Goal: Information Seeking & Learning: Check status

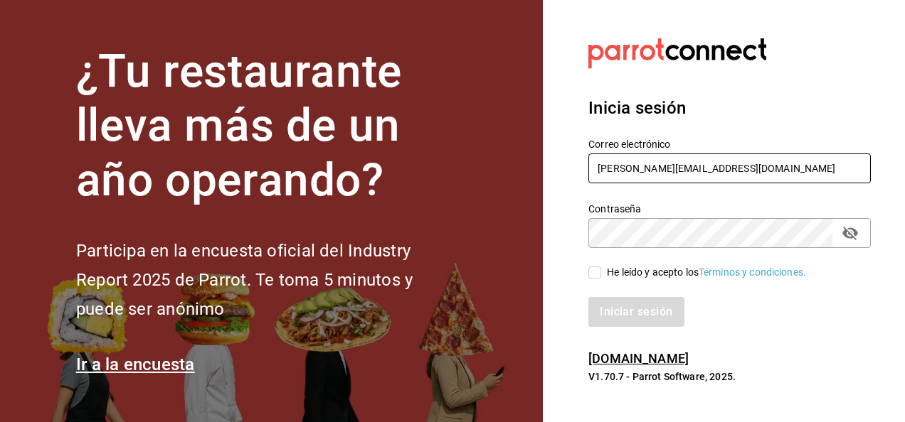
click at [732, 168] on input "Ivan.admi@gmail.com" at bounding box center [729, 169] width 282 height 30
type input "[EMAIL_ADDRESS][DOMAIN_NAME]"
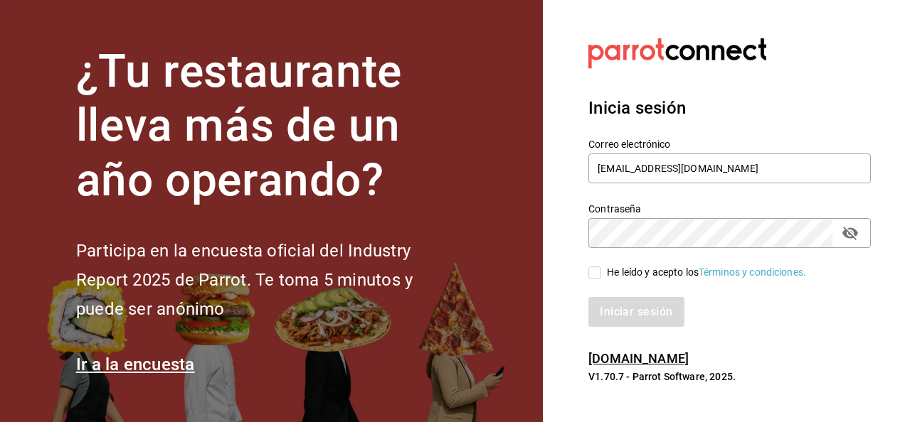
click at [602, 270] on span "He leído y acepto los Términos y condiciones." at bounding box center [703, 272] width 205 height 15
click at [601, 270] on input "He leído y acepto los Términos y condiciones." at bounding box center [594, 273] width 13 height 13
checkbox input "true"
click at [609, 309] on button "Iniciar sesión" at bounding box center [636, 312] width 97 height 30
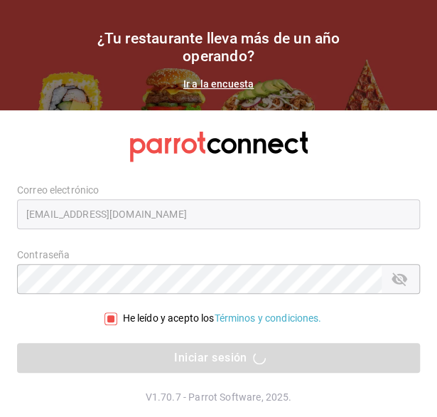
click at [183, 359] on div "Iniciar sesión" at bounding box center [218, 358] width 403 height 30
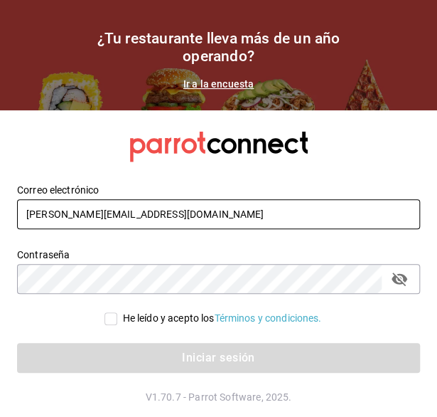
click at [183, 224] on input "Ivan.admi@gmail.com" at bounding box center [218, 214] width 403 height 30
type input "[EMAIL_ADDRESS][DOMAIN_NAME]"
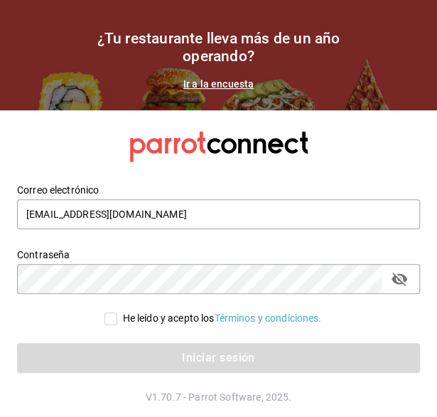
click at [105, 321] on input "He leído y acepto los Términos y condiciones." at bounding box center [111, 318] width 13 height 13
checkbox input "true"
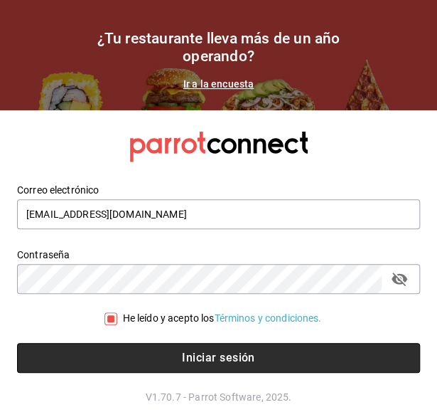
click at [142, 361] on button "Iniciar sesión" at bounding box center [218, 358] width 403 height 30
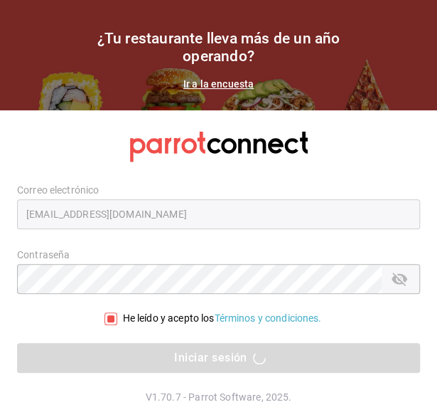
click at [341, 172] on div "Correo electrónico ricardolopez.icc@hotmail.com" at bounding box center [210, 198] width 420 height 65
click at [246, 353] on div "Iniciar sesión" at bounding box center [218, 358] width 403 height 30
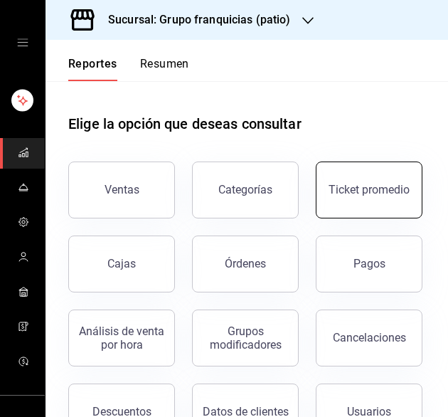
click at [316, 218] on button "Ticket promedio" at bounding box center [369, 189] width 107 height 57
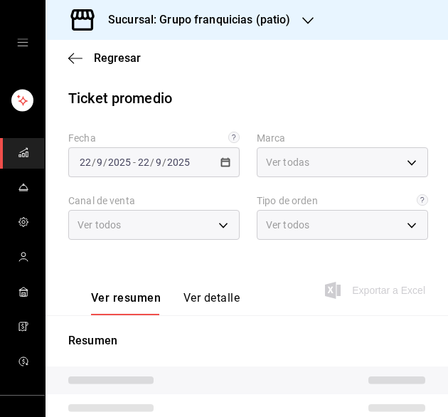
type input "e7eab595-ead1-4094-8dde-5ba67c403731"
type input "PARROT,UBER_EATS,RAPPI,DIDI_FOOD,ONLINE"
type input "41df339c-e455-42aa-9c55-d42ac6b7c4b5,352a32ea-f75b-4529-8f6e-0abbd459ef2a,3813f…"
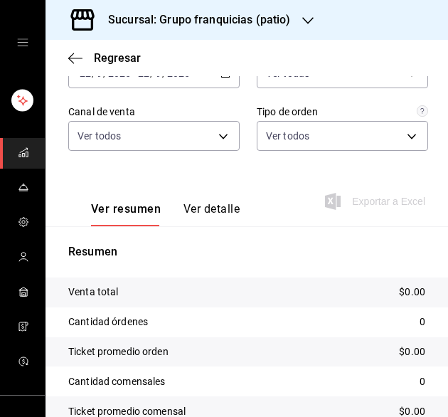
scroll to position [71, 0]
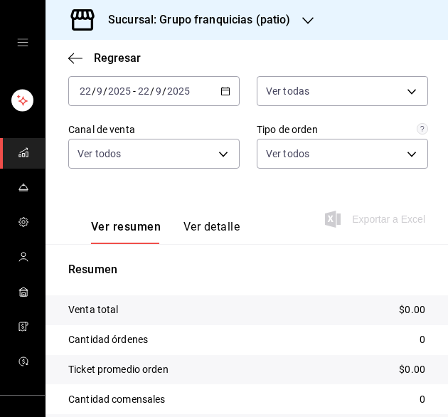
click at [208, 95] on div "[DATE] [DATE] - [DATE] [DATE]" at bounding box center [153, 91] width 171 height 30
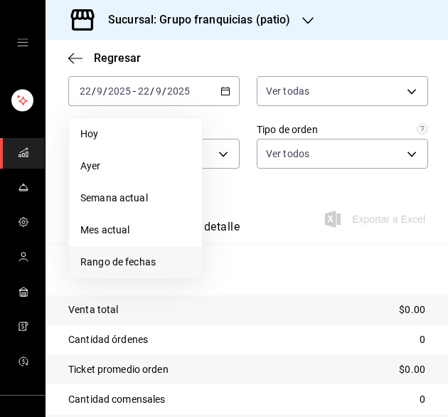
click at [168, 260] on span "Rango de fechas" at bounding box center [135, 262] width 110 height 15
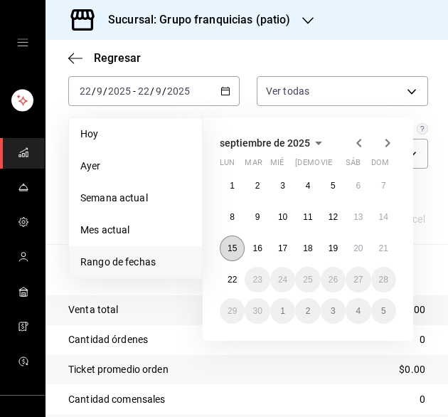
click at [238, 254] on button "15" at bounding box center [232, 248] width 25 height 26
click at [383, 250] on abbr "21" at bounding box center [383, 248] width 9 height 10
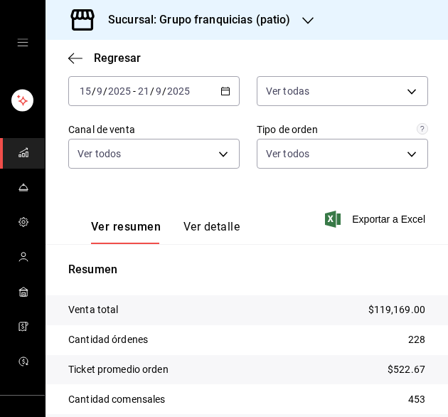
scroll to position [161, 0]
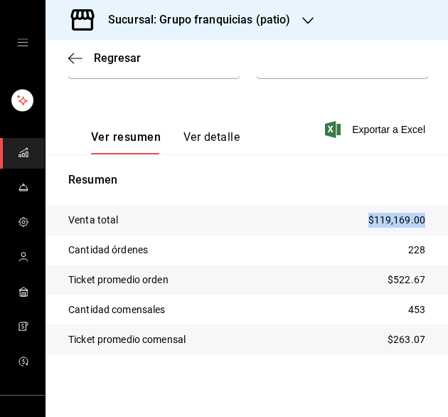
drag, startPoint x: 414, startPoint y: 223, endPoint x: 344, endPoint y: 227, distance: 69.8
click at [344, 227] on tr "Venta total $119,169.00" at bounding box center [247, 221] width 403 height 30
copy p "$119,169.00"
click at [299, 26] on div "Sucursal: Grupo franquicias (patio)" at bounding box center [188, 20] width 262 height 40
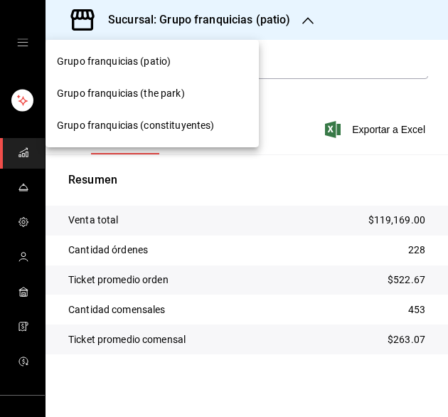
click at [205, 83] on div "Grupo franquicias (the park)" at bounding box center [152, 94] width 213 height 32
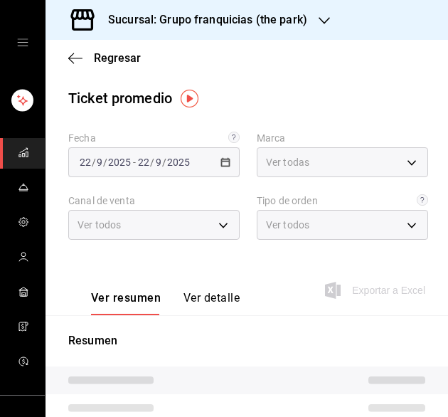
type input "51b0612d-0bc9-4dd2-8441-39dfe55025e1"
type input "PARROT,UBER_EATS,RAPPI,DIDI_FOOD,ONLINE"
type input "7a84c13e-6cf7-4ffe-bb4f-6c105142f344,435704cc-29ee-4c6e-bfda-3346f965b59d,0bf08…"
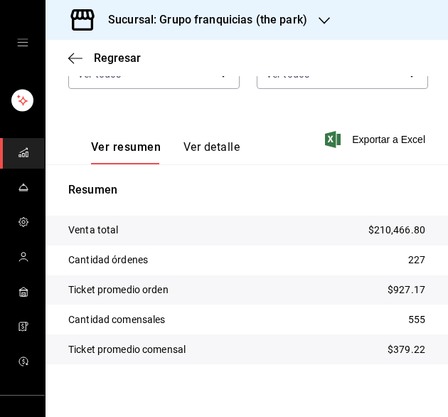
scroll to position [156, 0]
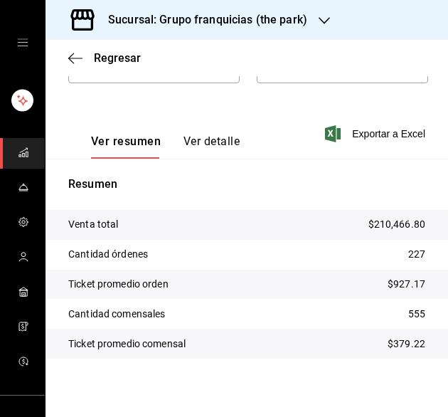
click at [300, 16] on h3 "Sucursal: Grupo franquicias (the park)" at bounding box center [202, 19] width 210 height 17
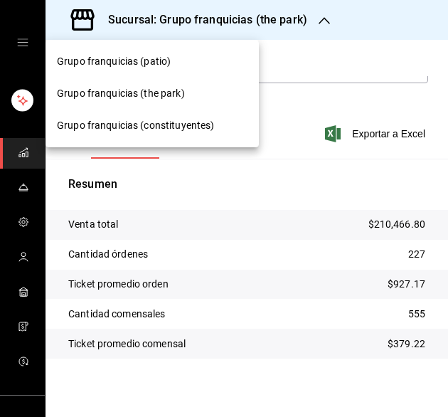
click at [210, 66] on div "Grupo franquicias (patio)" at bounding box center [152, 61] width 191 height 15
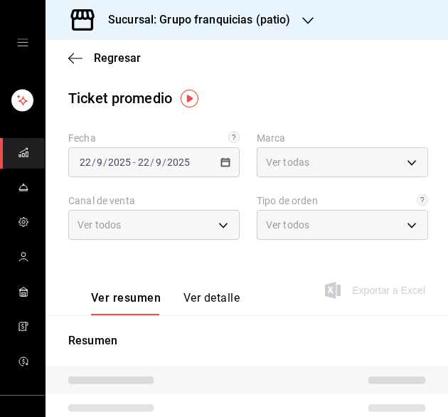
type input "e7eab595-ead1-4094-8dde-5ba67c403731"
type input "PARROT,UBER_EATS,RAPPI,DIDI_FOOD,ONLINE"
type input "41df339c-e455-42aa-9c55-d42ac6b7c4b5,352a32ea-f75b-4529-8f6e-0abbd459ef2a,3813f…"
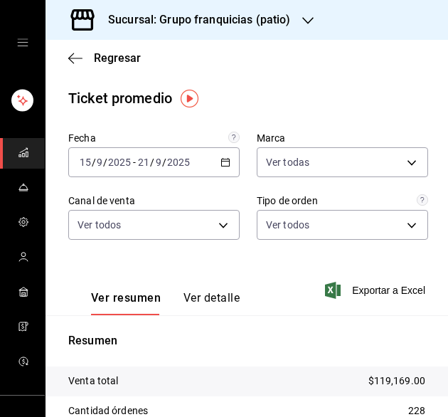
scroll to position [161, 0]
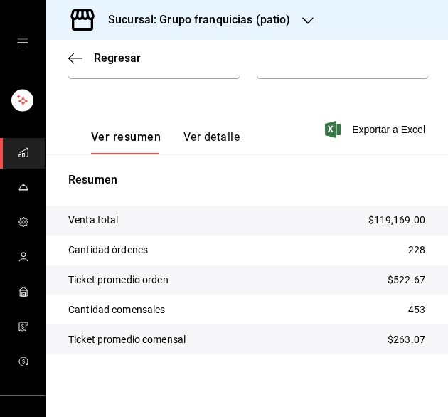
click at [302, 24] on icon "button" at bounding box center [307, 20] width 11 height 11
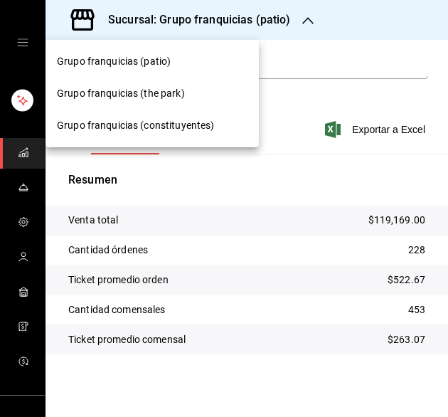
click at [203, 116] on div "Grupo franquicias (constituyentes)" at bounding box center [152, 126] width 213 height 32
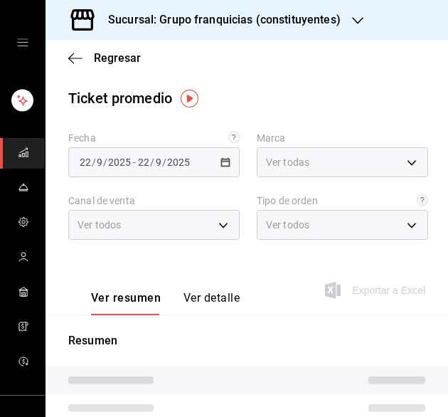
type input "4031477e-e053-4d93-b9af-a5eea3e67119"
type input "PARROT,UBER_EATS,RAPPI,DIDI_FOOD,ONLINE"
type input "af731681-7b67-4dd8-9205-c99a826f2589,86c9433c-4b91-4e8b-b49e-b35393f07b19,53c26…"
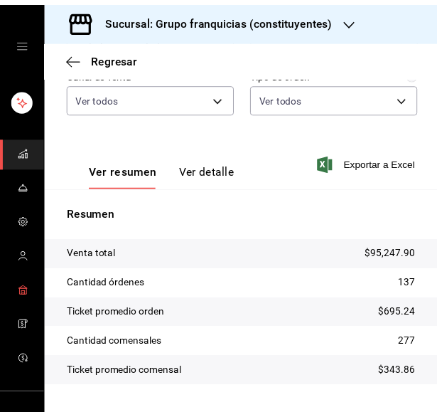
scroll to position [110, 0]
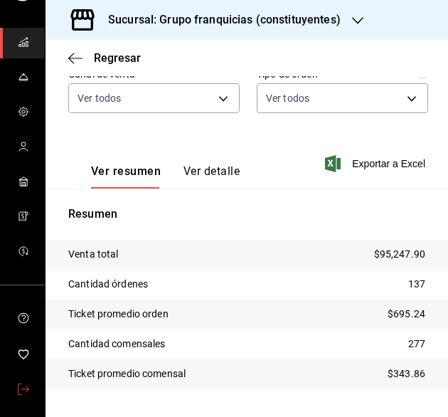
click at [17, 378] on link "mailbox folders" at bounding box center [22, 390] width 45 height 31
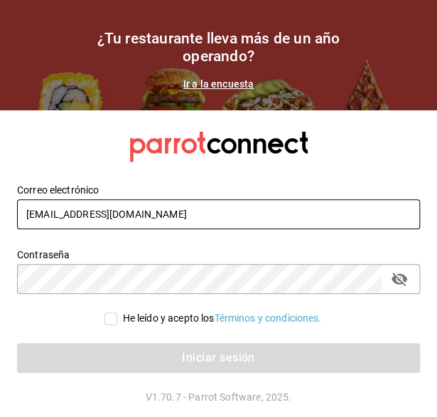
click at [110, 211] on input "[EMAIL_ADDRESS][DOMAIN_NAME]" at bounding box center [218, 214] width 403 height 30
type input "[EMAIL_ADDRESS][DOMAIN_NAME]"
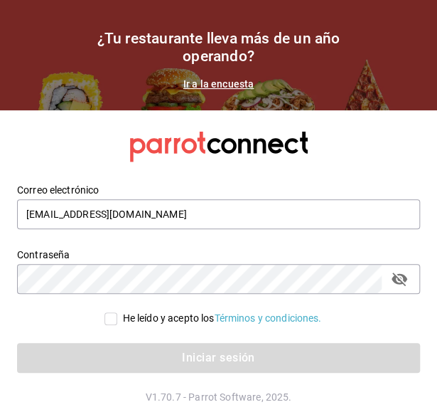
click at [112, 324] on input "He leído y acepto los Términos y condiciones." at bounding box center [111, 318] width 13 height 13
checkbox input "true"
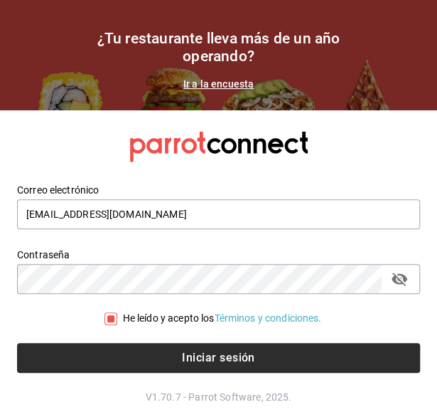
drag, startPoint x: 128, startPoint y: 338, endPoint x: 134, endPoint y: 355, distance: 18.0
click at [134, 355] on div "Iniciar sesión" at bounding box center [210, 349] width 420 height 47
click at [134, 355] on button "Iniciar sesión" at bounding box center [218, 358] width 403 height 30
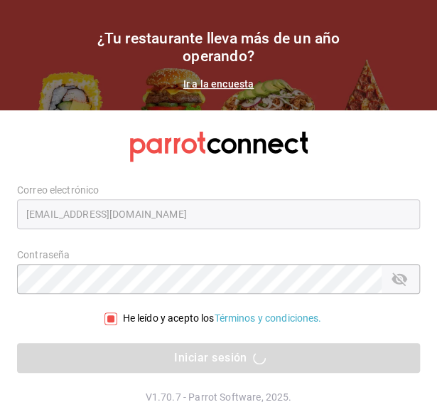
click at [136, 348] on div "Iniciar sesión" at bounding box center [218, 358] width 403 height 30
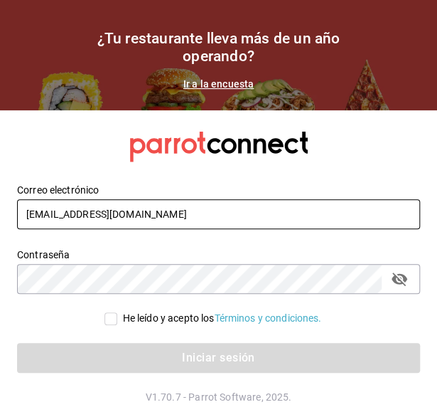
click at [149, 225] on input "[EMAIL_ADDRESS][DOMAIN_NAME]" at bounding box center [218, 214] width 403 height 30
type input "[EMAIL_ADDRESS][DOMAIN_NAME]"
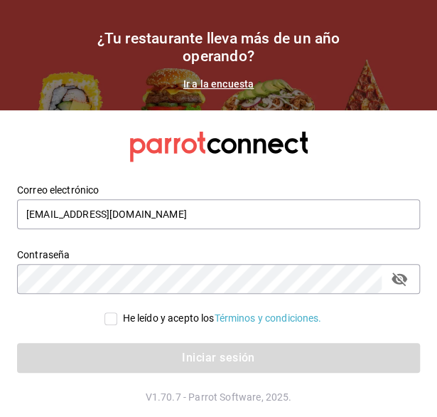
click at [105, 319] on input "He leído y acepto los Términos y condiciones." at bounding box center [111, 318] width 13 height 13
checkbox input "true"
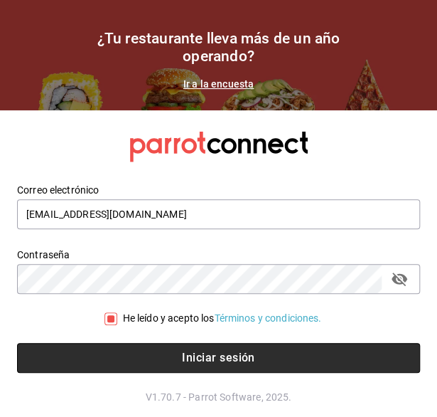
click at [114, 359] on button "Iniciar sesión" at bounding box center [218, 358] width 403 height 30
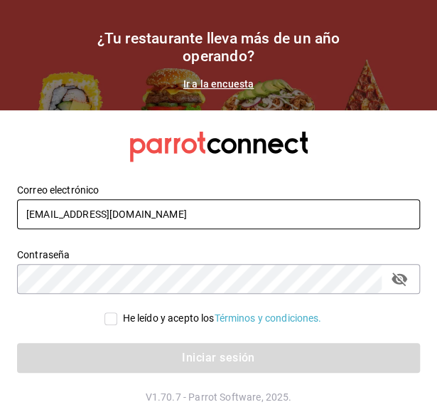
click at [90, 213] on input "[EMAIL_ADDRESS][DOMAIN_NAME]" at bounding box center [218, 214] width 403 height 30
type input "[EMAIL_ADDRESS][DOMAIN_NAME]"
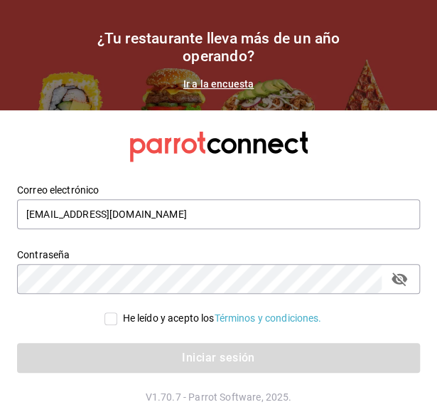
click at [106, 318] on input "He leído y acepto los Términos y condiciones." at bounding box center [111, 318] width 13 height 13
checkbox input "true"
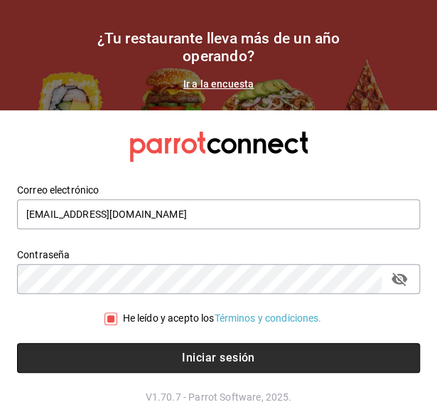
click at [115, 357] on button "Iniciar sesión" at bounding box center [218, 358] width 403 height 30
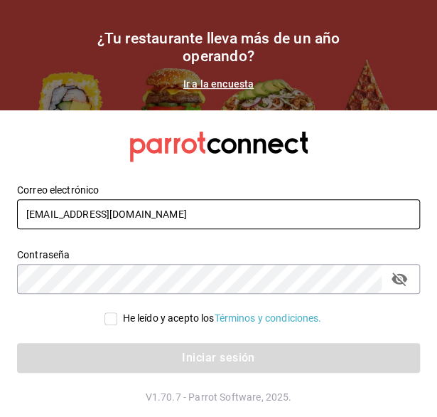
click at [132, 224] on input "[EMAIL_ADDRESS][DOMAIN_NAME]" at bounding box center [218, 214] width 403 height 30
type input "[EMAIL_ADDRESS][DOMAIN_NAME]"
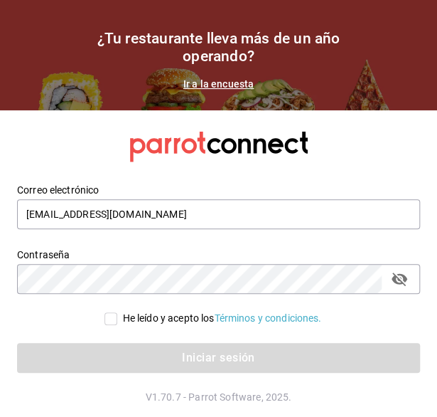
click at [107, 319] on input "He leído y acepto los Términos y condiciones." at bounding box center [111, 318] width 13 height 13
checkbox input "true"
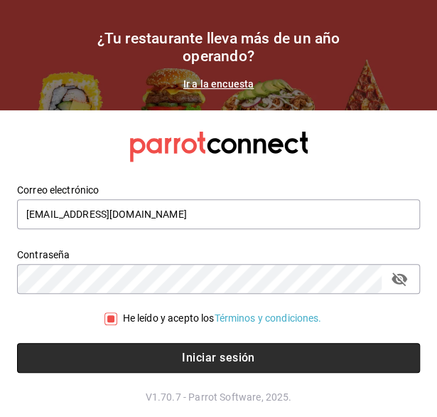
click at [112, 351] on button "Iniciar sesión" at bounding box center [218, 358] width 403 height 30
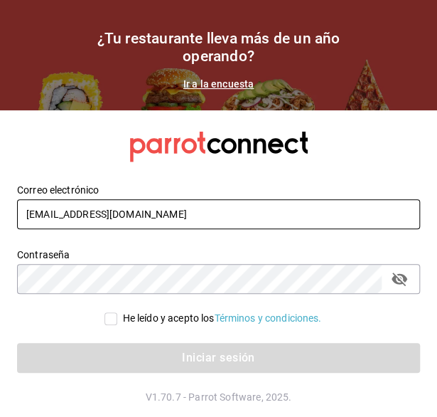
click at [95, 201] on input "[EMAIL_ADDRESS][DOMAIN_NAME]" at bounding box center [218, 214] width 403 height 30
type input "[EMAIL_ADDRESS][DOMAIN_NAME]"
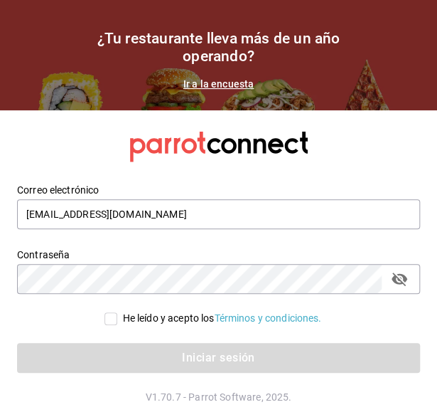
click at [105, 318] on input "He leído y acepto los Términos y condiciones." at bounding box center [111, 318] width 13 height 13
checkbox input "true"
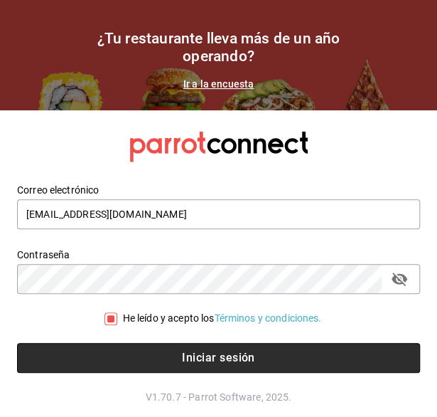
click at [114, 353] on button "Iniciar sesión" at bounding box center [218, 358] width 403 height 30
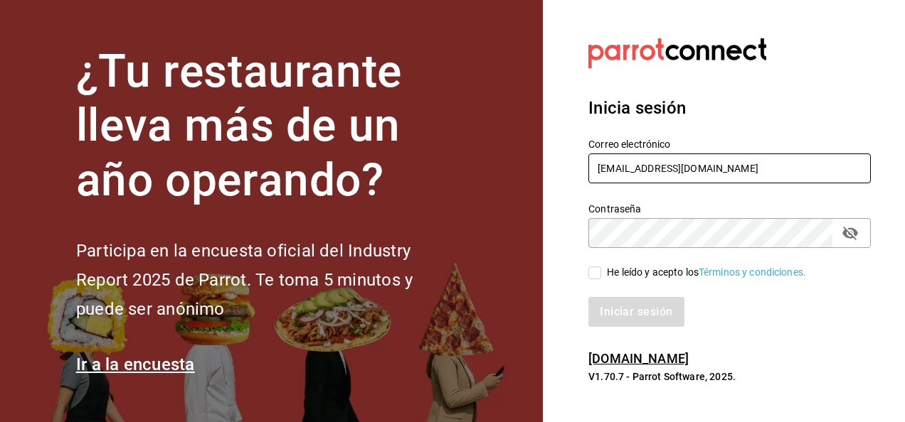
click at [651, 178] on input "[EMAIL_ADDRESS][DOMAIN_NAME]" at bounding box center [729, 169] width 282 height 30
type input "[EMAIL_ADDRESS][DOMAIN_NAME]"
click at [602, 272] on span "He leído y acepto los Términos y condiciones." at bounding box center [703, 272] width 205 height 15
click at [601, 272] on input "He leído y acepto los Términos y condiciones." at bounding box center [594, 273] width 13 height 13
checkbox input "true"
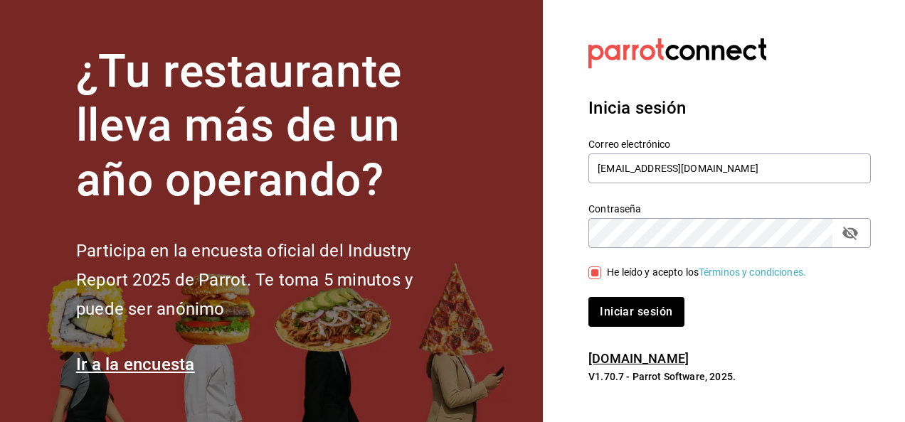
click at [847, 235] on icon "passwordField" at bounding box center [849, 233] width 17 height 17
click at [671, 317] on button "Iniciar sesión" at bounding box center [636, 312] width 97 height 30
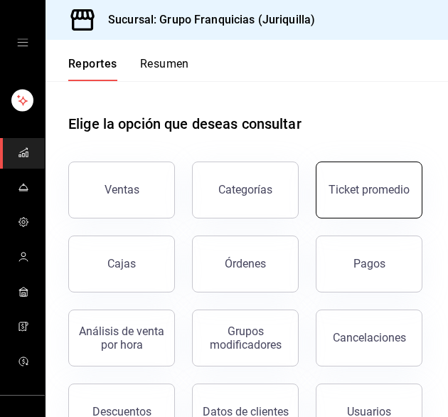
click at [329, 196] on div "Ticket promedio" at bounding box center [369, 190] width 81 height 14
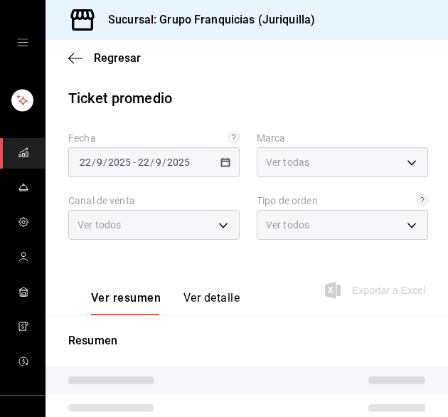
type input "88d326e4-5cdb-490d-b8d0-939c8bd2176f"
type input "PARROT,UBER_EATS,RAPPI,DIDI_FOOD,ONLINE"
type input "864230fb-502d-4fb5-9ff4-59c685831151,c6c6bd75-090a-43dd-98a6-a68d03dd8b3d,EXTER…"
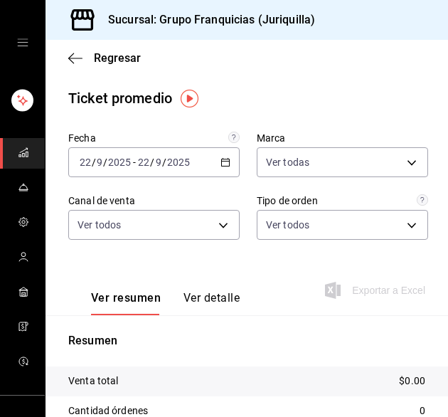
click at [219, 168] on div "[DATE] [DATE] - [DATE] [DATE]" at bounding box center [153, 162] width 171 height 30
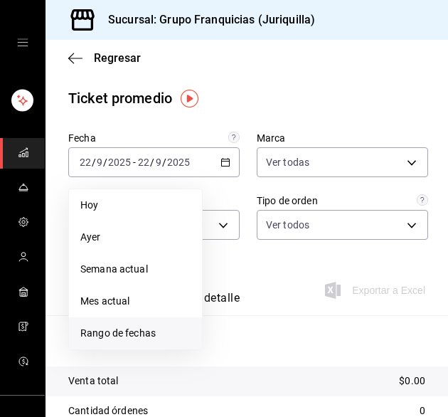
click at [152, 331] on span "Rango de fechas" at bounding box center [135, 333] width 110 height 15
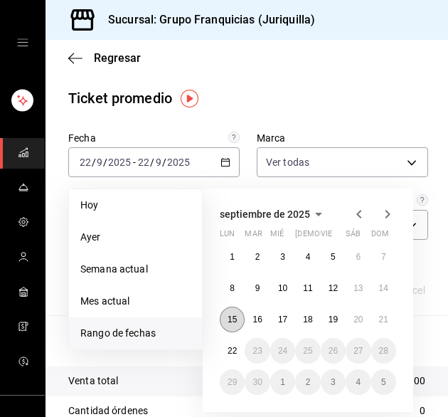
click at [230, 317] on abbr "15" at bounding box center [232, 319] width 9 height 10
click at [375, 321] on button "21" at bounding box center [383, 319] width 25 height 26
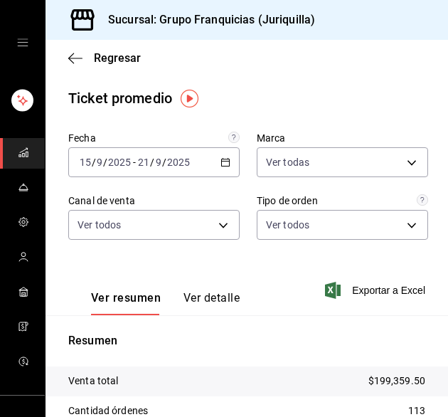
drag, startPoint x: 233, startPoint y: 156, endPoint x: 222, endPoint y: 159, distance: 11.9
click at [222, 159] on div "[DATE] [DATE] - [DATE] [DATE]" at bounding box center [153, 162] width 171 height 30
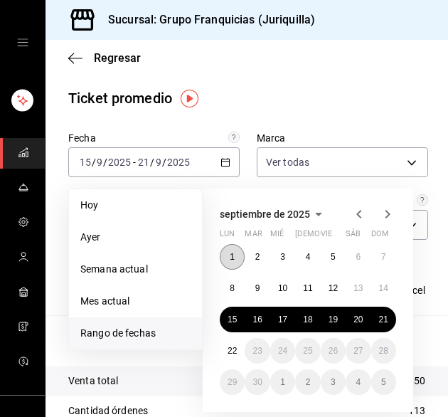
click at [233, 259] on abbr "1" at bounding box center [232, 257] width 5 height 10
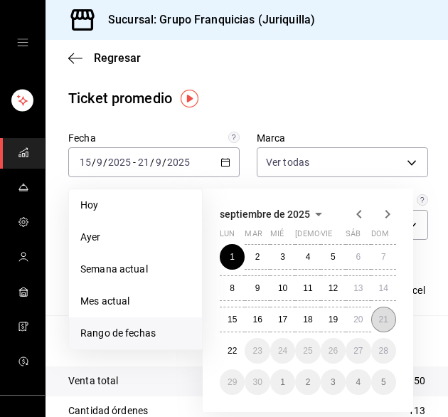
click at [375, 322] on button "21" at bounding box center [383, 319] width 25 height 26
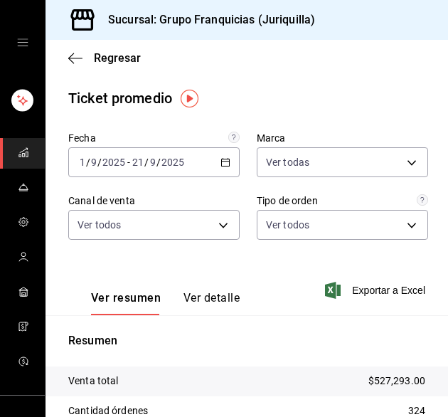
click at [219, 173] on div "[DATE] [DATE] - [DATE] [DATE]" at bounding box center [153, 162] width 171 height 30
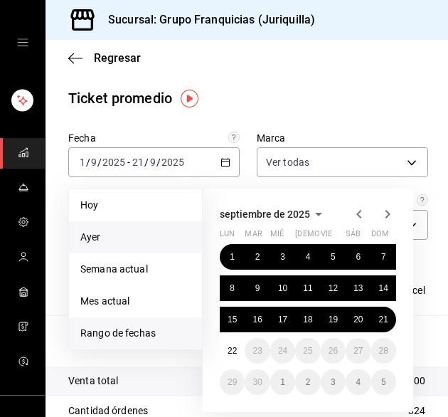
click at [144, 238] on span "Ayer" at bounding box center [135, 237] width 110 height 15
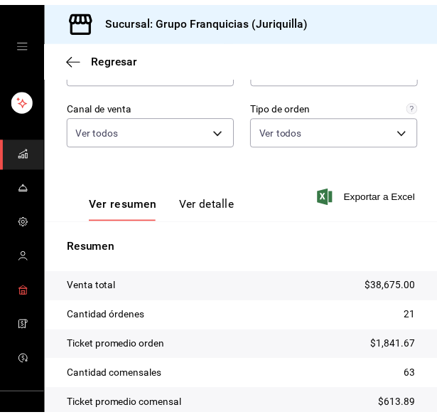
scroll to position [110, 0]
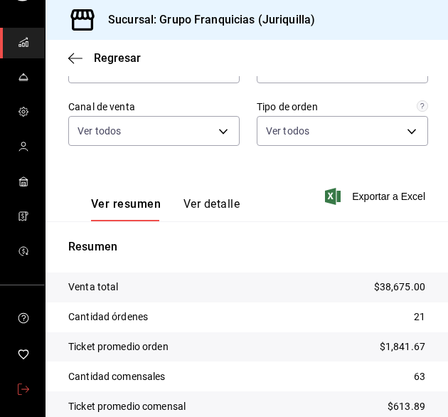
click at [18, 383] on icon "mailbox folders" at bounding box center [23, 388] width 11 height 11
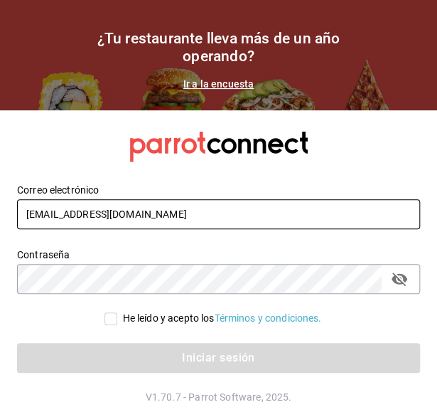
click at [144, 217] on input "[EMAIL_ADDRESS][DOMAIN_NAME]" at bounding box center [218, 214] width 403 height 30
type input "[EMAIL_ADDRESS][DOMAIN_NAME]"
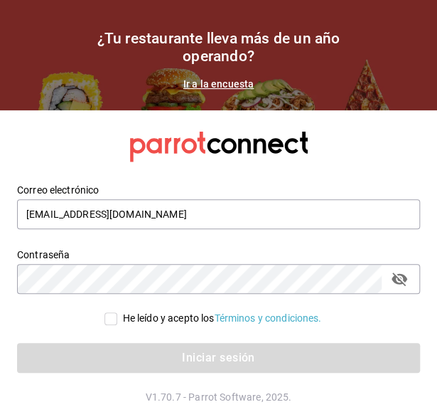
click at [106, 317] on input "He leído y acepto los Términos y condiciones." at bounding box center [111, 318] width 13 height 13
checkbox input "true"
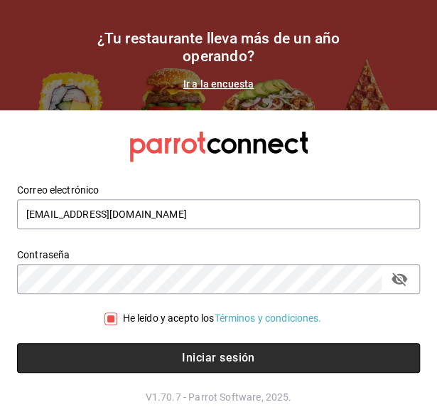
click at [104, 353] on button "Iniciar sesión" at bounding box center [218, 358] width 403 height 30
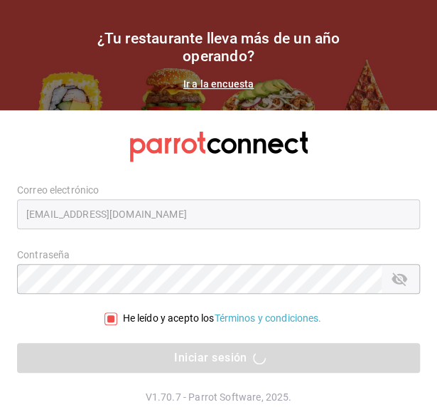
click at [73, 367] on div "Iniciar sesión" at bounding box center [218, 358] width 403 height 30
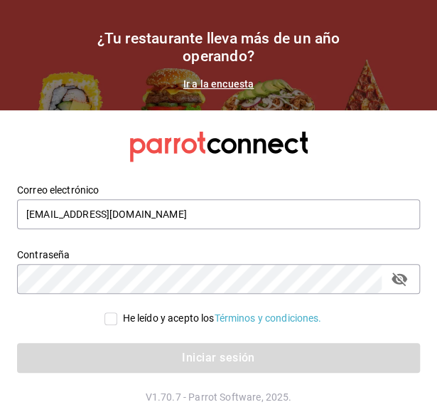
click at [153, 183] on div "Correo electrónico [EMAIL_ADDRESS][DOMAIN_NAME]" at bounding box center [210, 198] width 420 height 65
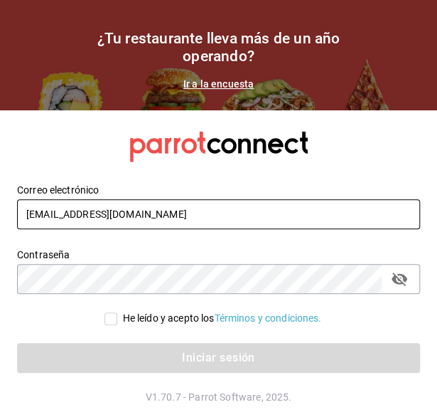
click at [158, 200] on input "[EMAIL_ADDRESS][DOMAIN_NAME]" at bounding box center [218, 214] width 403 height 30
type input "[EMAIL_ADDRESS][DOMAIN_NAME]"
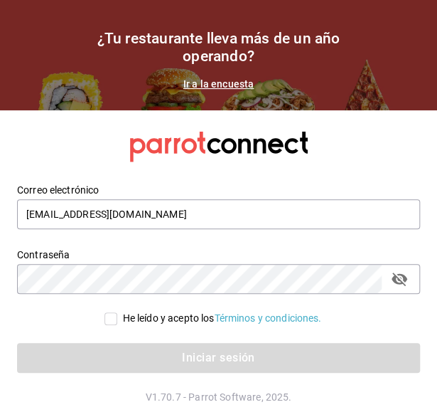
click at [107, 316] on input "He leído y acepto los Términos y condiciones." at bounding box center [111, 318] width 13 height 13
checkbox input "true"
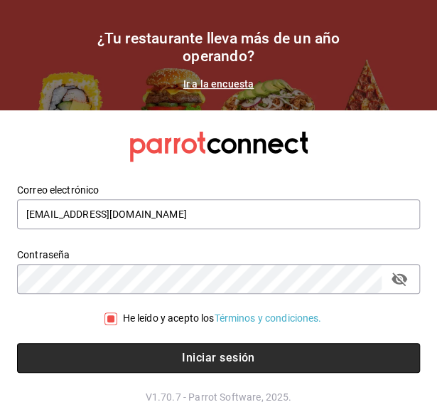
click at [90, 369] on button "Iniciar sesión" at bounding box center [218, 358] width 403 height 30
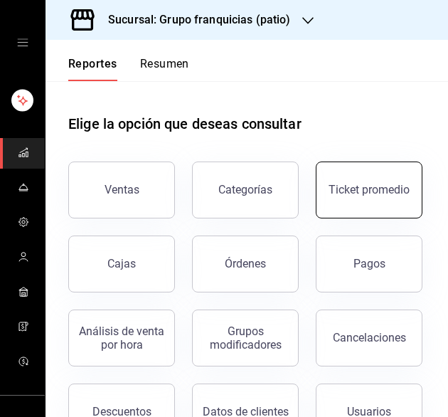
click at [316, 218] on button "Ticket promedio" at bounding box center [369, 189] width 107 height 57
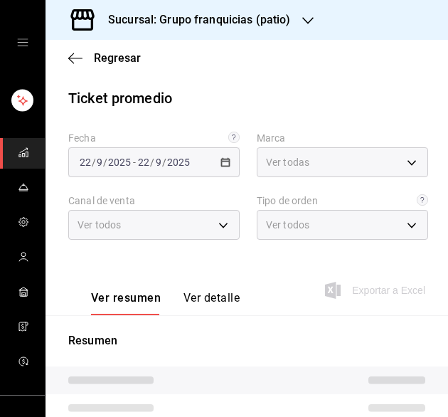
type input "e7eab595-ead1-4094-8dde-5ba67c403731"
type input "PARROT,UBER_EATS,RAPPI,DIDI_FOOD,ONLINE"
type input "41df339c-e455-42aa-9c55-d42ac6b7c4b5,352a32ea-f75b-4529-8f6e-0abbd459ef2a,3813f…"
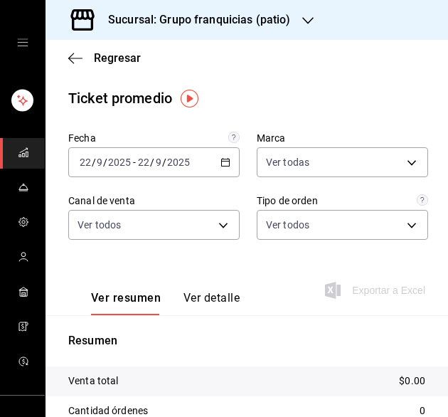
click at [212, 167] on div "[DATE] [DATE] - [DATE] [DATE]" at bounding box center [153, 162] width 171 height 30
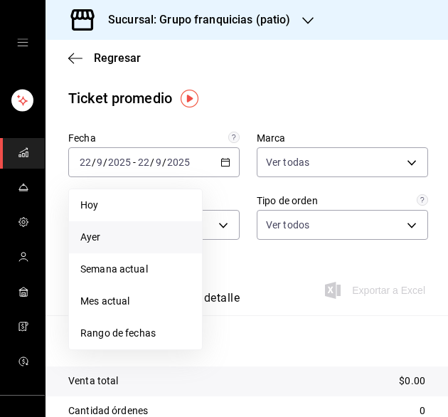
click at [124, 225] on li "Ayer" at bounding box center [135, 237] width 133 height 32
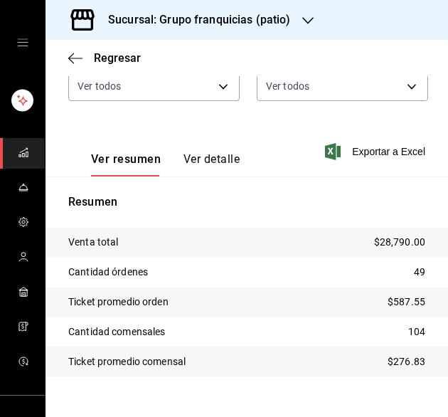
scroll to position [141, 0]
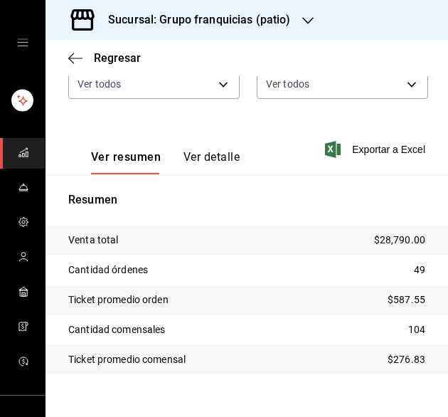
click at [223, 29] on div "Sucursal: Grupo franquicias (patio)" at bounding box center [188, 20] width 262 height 40
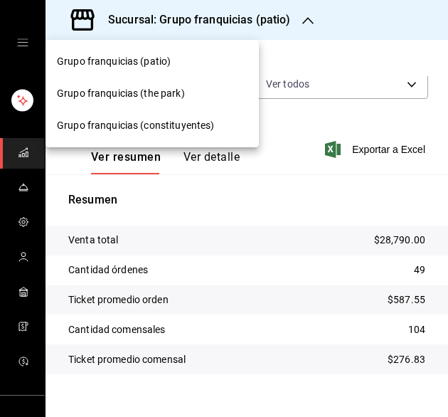
click at [267, 196] on div at bounding box center [224, 208] width 448 height 417
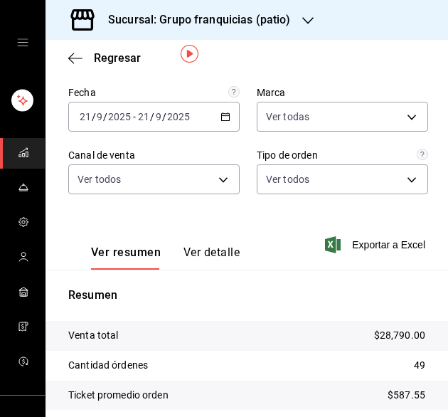
scroll to position [45, 0]
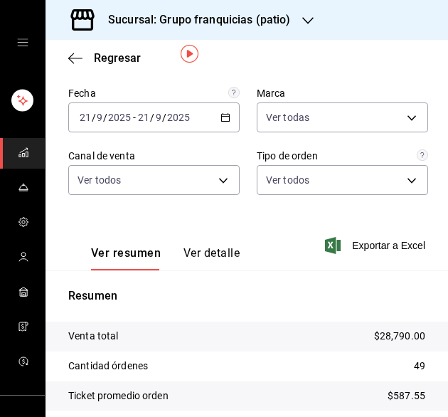
click at [202, 117] on div "[DATE] [DATE] - [DATE] [DATE]" at bounding box center [153, 117] width 171 height 30
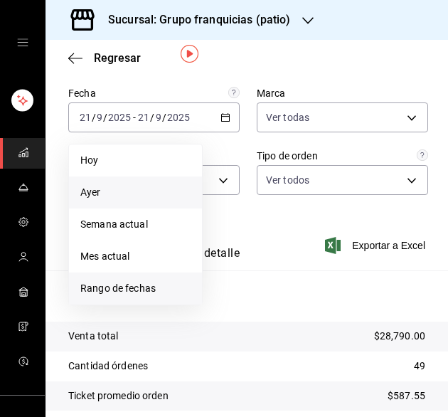
click at [152, 292] on span "Rango de fechas" at bounding box center [135, 288] width 110 height 15
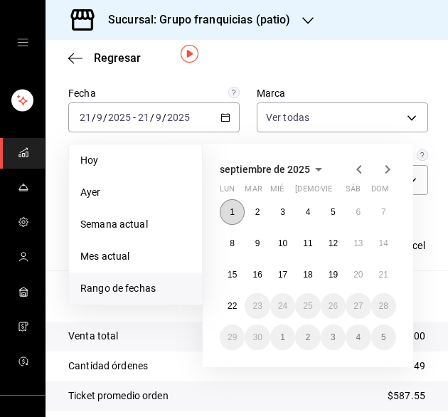
click at [239, 207] on button "1" at bounding box center [232, 212] width 25 height 26
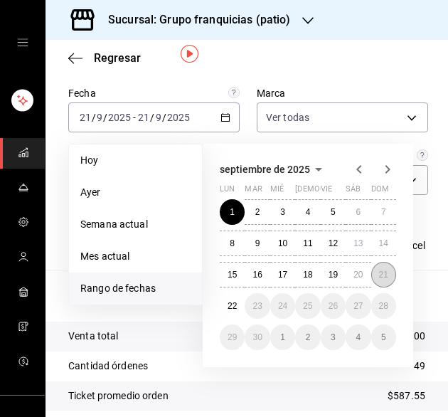
click at [378, 281] on button "21" at bounding box center [383, 275] width 25 height 26
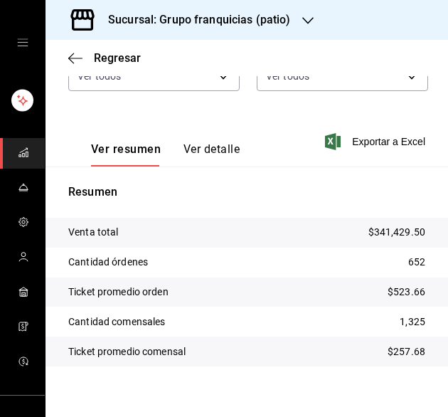
scroll to position [0, 0]
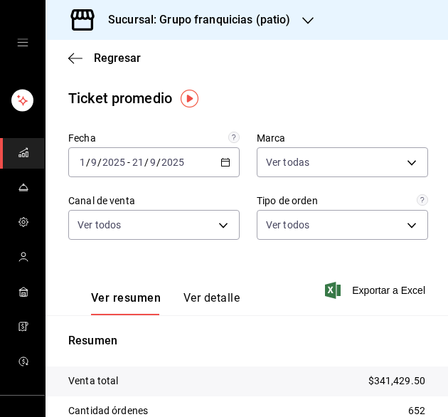
click at [285, 20] on h3 "Sucursal: Grupo franquicias (patio)" at bounding box center [194, 19] width 194 height 17
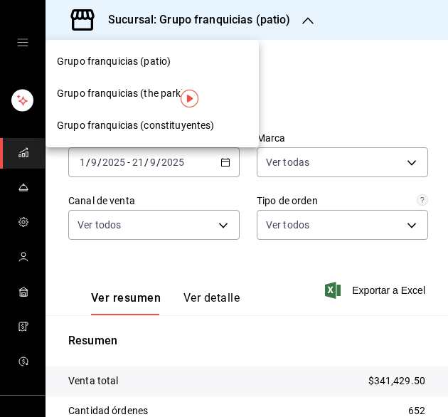
click at [198, 89] on div "Grupo franquicias (the park)" at bounding box center [152, 93] width 191 height 15
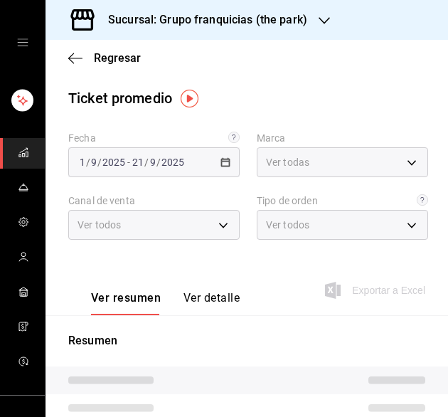
type input "51b0612d-0bc9-4dd2-8441-39dfe55025e1"
type input "PARROT,UBER_EATS,RAPPI,DIDI_FOOD,ONLINE"
type input "7a84c13e-6cf7-4ffe-bb4f-6c105142f344,435704cc-29ee-4c6e-bfda-3346f965b59d,0bf08…"
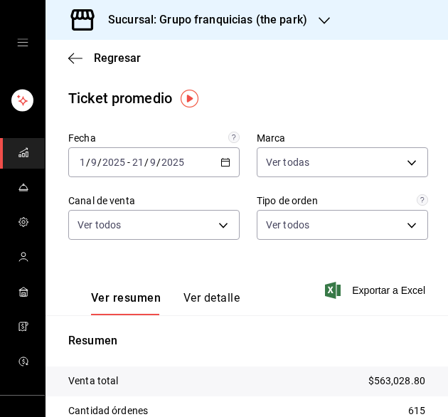
click at [202, 164] on div "[DATE] [DATE] - [DATE] [DATE]" at bounding box center [153, 162] width 171 height 30
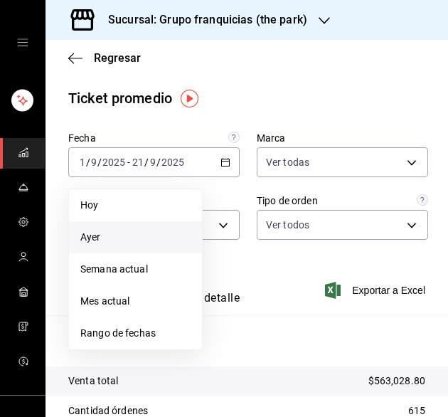
click at [151, 230] on span "Ayer" at bounding box center [135, 237] width 110 height 15
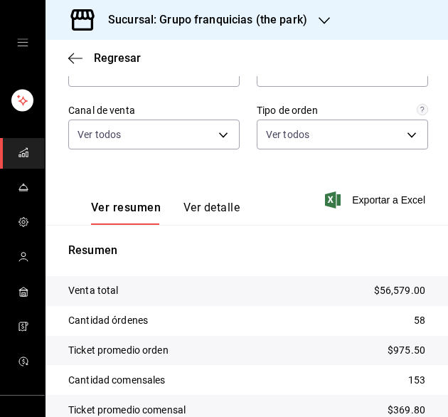
scroll to position [91, 0]
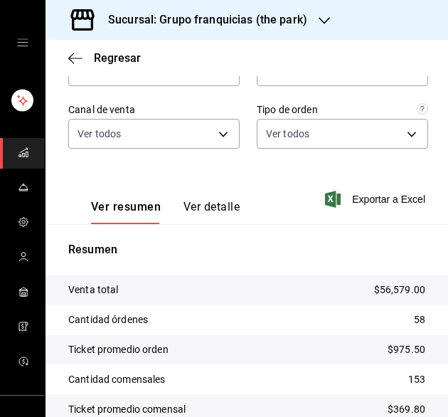
click at [276, 18] on h3 "Sucursal: Grupo franquicias (the park)" at bounding box center [202, 19] width 210 height 17
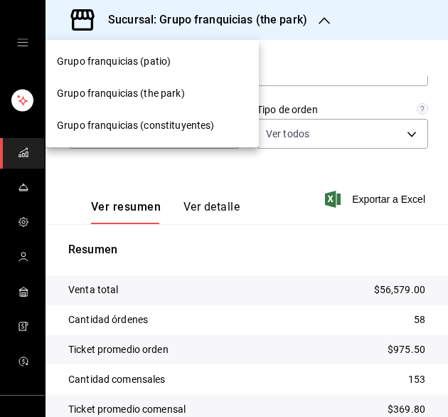
click at [182, 114] on div "Grupo franquicias (constituyentes)" at bounding box center [152, 126] width 213 height 32
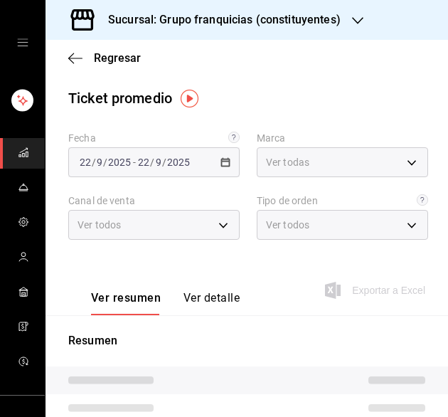
type input "4031477e-e053-4d93-b9af-a5eea3e67119"
type input "PARROT,UBER_EATS,RAPPI,DIDI_FOOD,ONLINE"
type input "af731681-7b67-4dd8-9205-c99a826f2589,86c9433c-4b91-4e8b-b49e-b35393f07b19,53c26…"
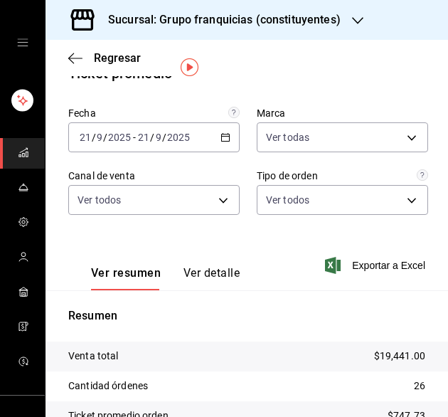
scroll to position [21, 0]
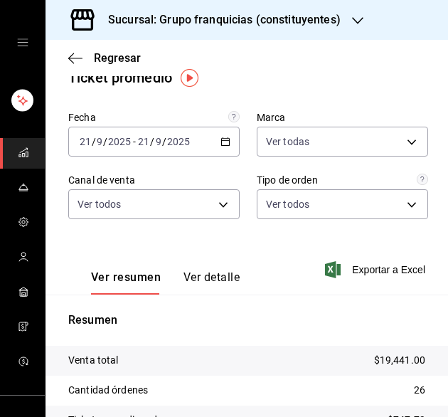
click at [225, 146] on div "[DATE] [DATE] - [DATE] [DATE]" at bounding box center [153, 142] width 171 height 30
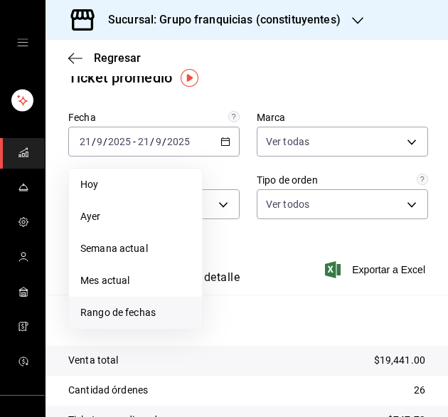
click at [166, 311] on span "Rango de fechas" at bounding box center [135, 312] width 110 height 15
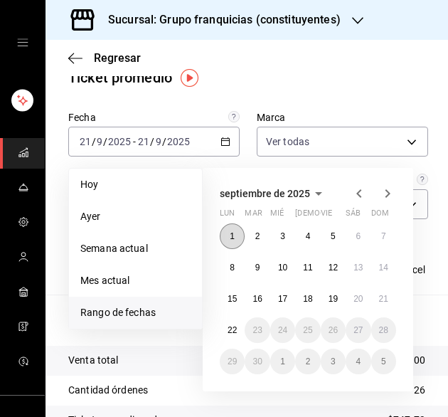
click at [238, 224] on button "1" at bounding box center [232, 236] width 25 height 26
click at [383, 299] on abbr "21" at bounding box center [383, 299] width 9 height 10
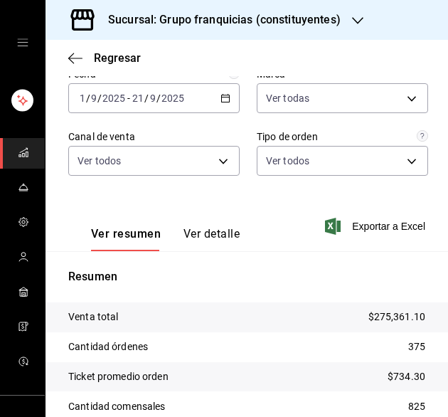
scroll to position [68, 0]
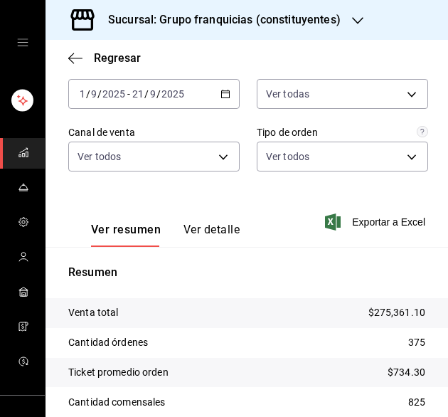
click at [314, 14] on h3 "Sucursal: Grupo franquicias (constituyentes)" at bounding box center [219, 19] width 244 height 17
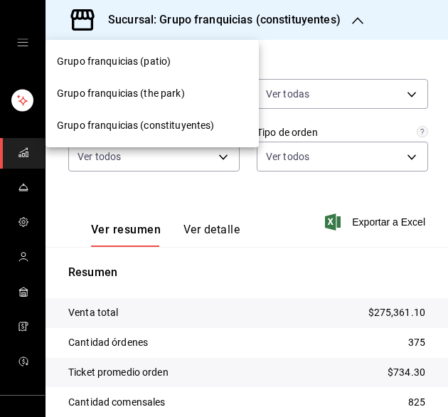
click at [198, 61] on div "Grupo franquicias (patio)" at bounding box center [152, 61] width 191 height 15
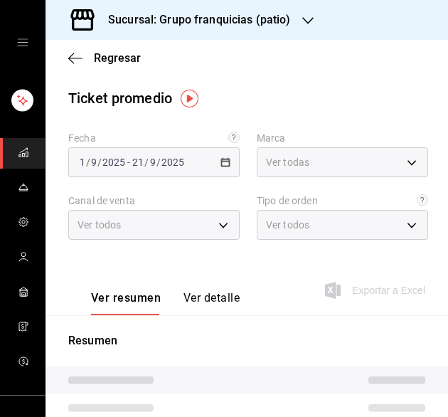
type input "e7eab595-ead1-4094-8dde-5ba67c403731"
type input "PARROT,UBER_EATS,RAPPI,DIDI_FOOD,ONLINE"
type input "41df339c-e455-42aa-9c55-d42ac6b7c4b5,352a32ea-f75b-4529-8f6e-0abbd459ef2a,3813f…"
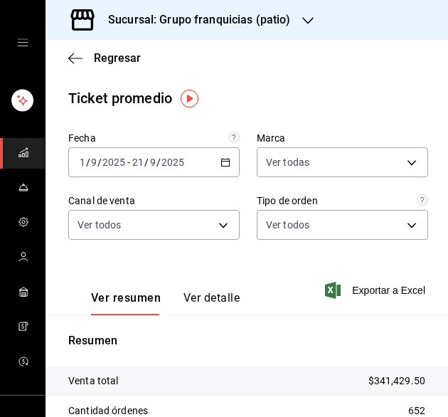
click at [226, 180] on div "Fecha [DATE] [DATE] - [DATE] [DATE] Marca Ver todas e7eab595-ead1-4094-8dde-5ba…" at bounding box center [246, 194] width 357 height 125
click at [225, 171] on div "[DATE] [DATE] - [DATE] [DATE]" at bounding box center [153, 162] width 171 height 30
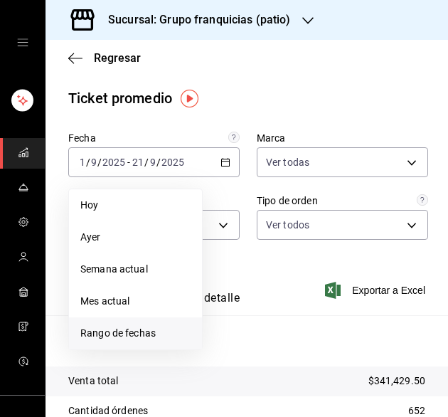
click at [158, 332] on span "Rango de fechas" at bounding box center [135, 333] width 110 height 15
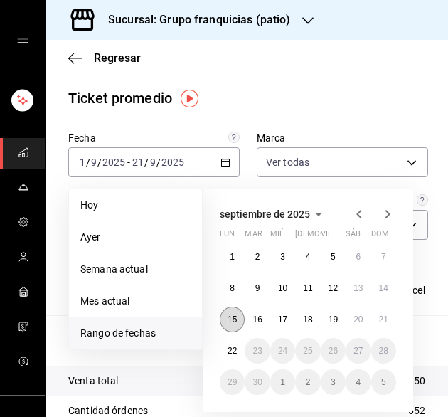
click at [229, 318] on abbr "15" at bounding box center [232, 319] width 9 height 10
click at [385, 318] on abbr "21" at bounding box center [383, 319] width 9 height 10
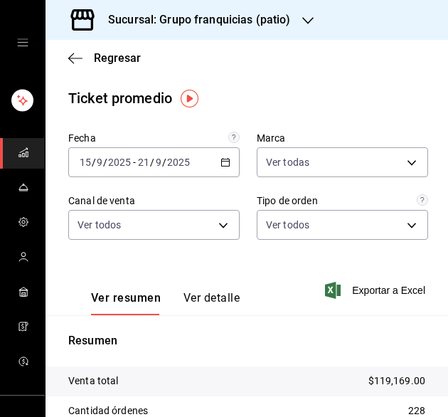
click at [208, 297] on button "Ver detalle" at bounding box center [211, 303] width 56 height 24
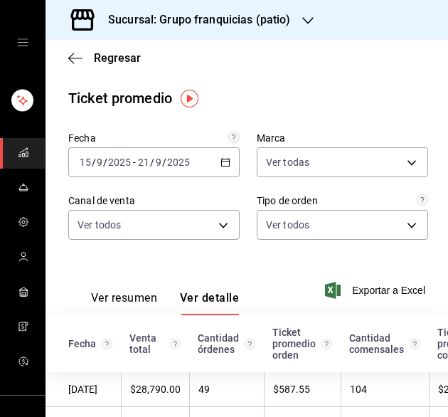
click at [195, 208] on div "Ver todos PARROT,UBER_EATS,RAPPI,DIDI_FOOD,ONLINE" at bounding box center [153, 222] width 171 height 36
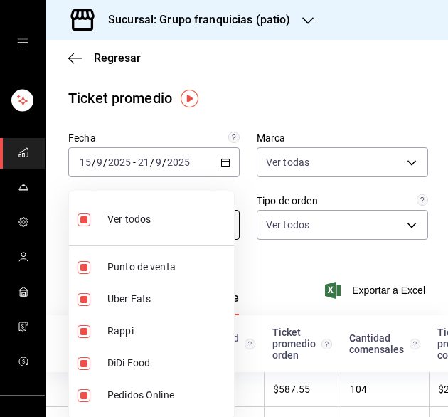
click at [188, 225] on body "Sucursal: Grupo franquicias (patio) Regresar Ticket promedio Fecha [DATE] [DATE…" at bounding box center [224, 208] width 448 height 417
click at [90, 223] on label at bounding box center [87, 219] width 18 height 21
click at [90, 223] on input "checkbox" at bounding box center [84, 219] width 13 height 13
checkbox input "true"
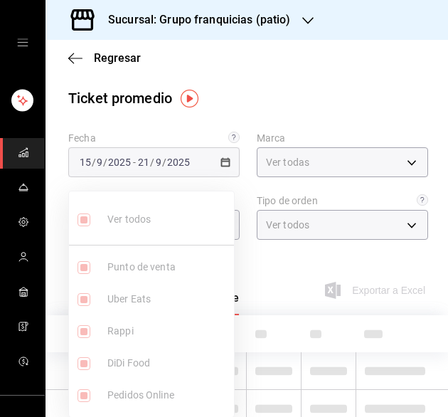
type input "PARROT,UBER_EATS,RAPPI,DIDI_FOOD,ONLINE"
checkbox input "true"
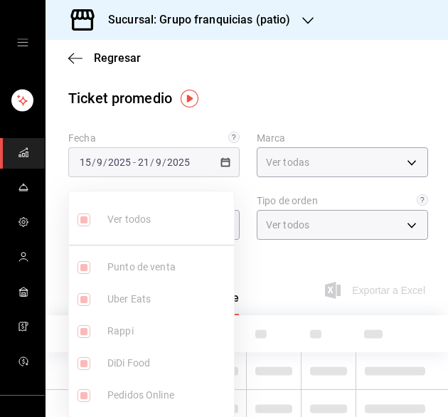
checkbox input "true"
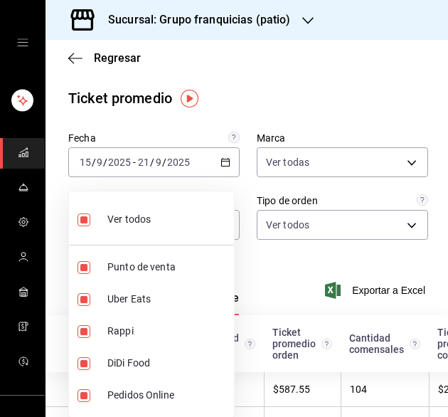
click at [82, 224] on input "checkbox" at bounding box center [84, 219] width 13 height 13
checkbox input "false"
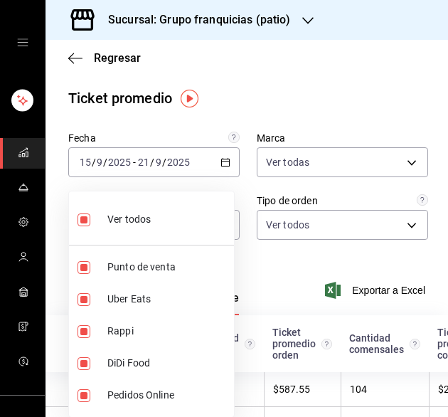
checkbox input "false"
click at [83, 266] on input "checkbox" at bounding box center [84, 267] width 13 height 13
checkbox input "true"
type input "PARROT"
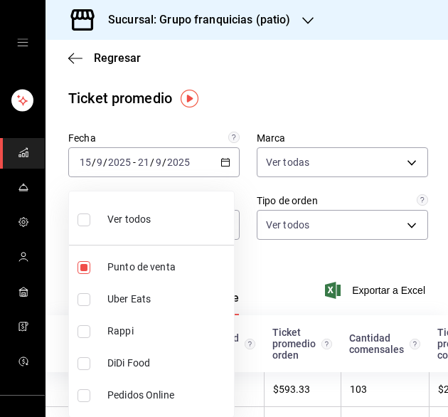
click at [321, 223] on div at bounding box center [224, 208] width 448 height 417
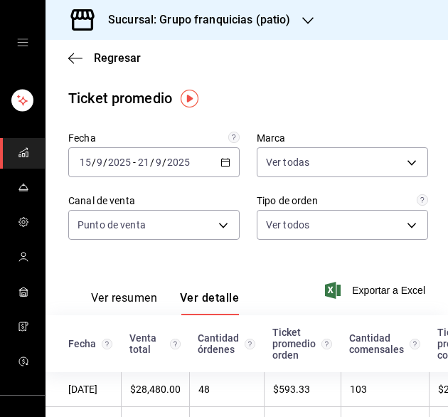
click at [321, 223] on div at bounding box center [224, 208] width 448 height 417
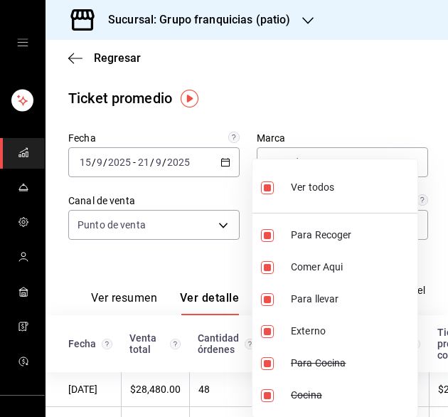
click at [321, 223] on body "Sucursal: Grupo franquicias (patio) Regresar Ticket promedio Fecha [DATE] [DATE…" at bounding box center [224, 208] width 448 height 417
click at [267, 186] on input "checkbox" at bounding box center [267, 187] width 13 height 13
checkbox input "false"
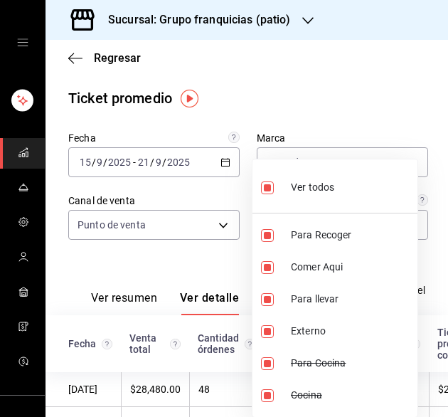
checkbox input "false"
click at [269, 272] on input "checkbox" at bounding box center [267, 267] width 13 height 13
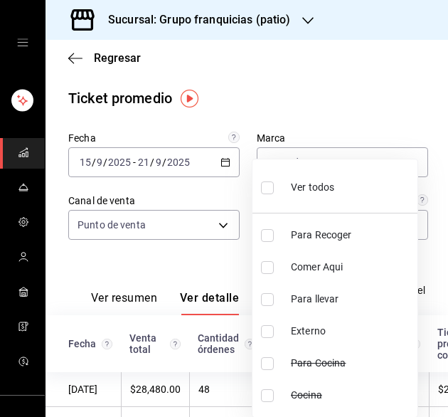
checkbox input "true"
type input "352a32ea-f75b-4529-8f6e-0abbd459ef2a"
click at [188, 265] on div at bounding box center [224, 208] width 448 height 417
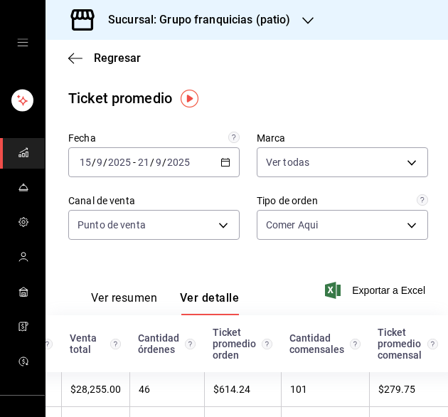
click at [289, 16] on h3 "Sucursal: Grupo franquicias (patio)" at bounding box center [194, 19] width 194 height 17
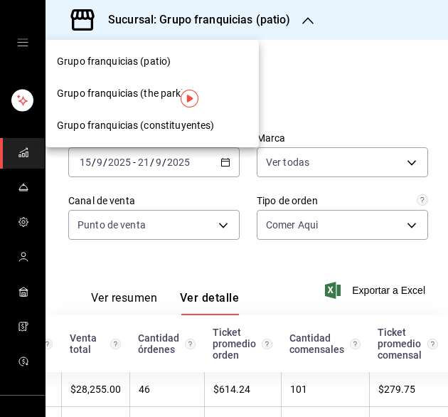
click at [208, 121] on span "Grupo franquicias (constituyentes)" at bounding box center [135, 125] width 157 height 15
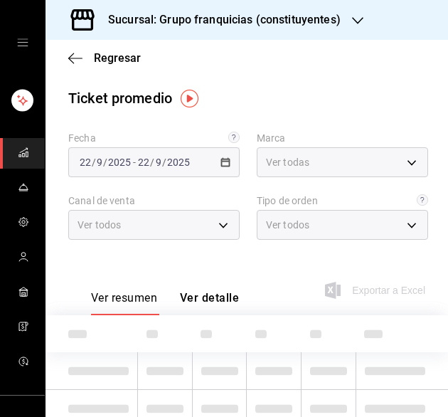
type input "4031477e-e053-4d93-b9af-a5eea3e67119"
type input "PARROT"
type input "af731681-7b67-4dd8-9205-c99a826f2589,86c9433c-4b91-4e8b-b49e-b35393f07b19,53c26…"
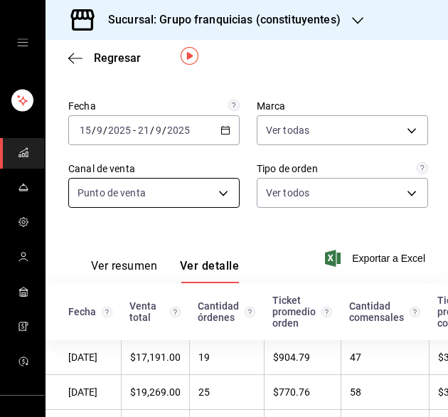
scroll to position [44, 0]
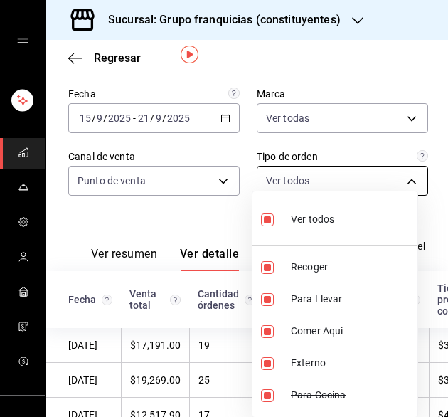
click at [311, 171] on body "Sucursal: Grupo franquicias (constituyentes) Regresar Ticket promedio Fecha [DA…" at bounding box center [224, 208] width 448 height 417
click at [265, 218] on input "checkbox" at bounding box center [267, 219] width 13 height 13
checkbox input "false"
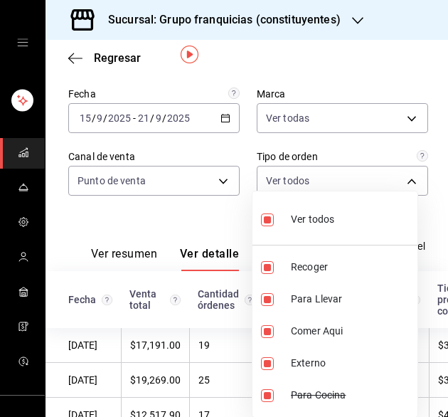
checkbox input "false"
click at [269, 331] on input "checkbox" at bounding box center [267, 331] width 13 height 13
checkbox input "true"
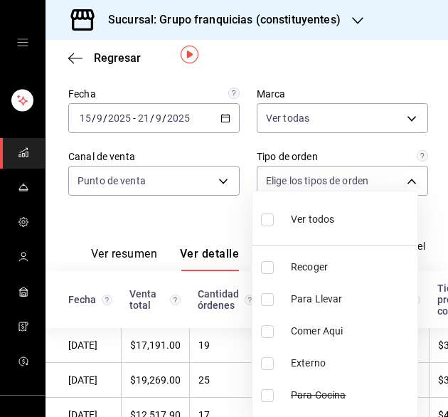
type input "53c26d23-29e6-4734-9cae-81a53a040b79"
click at [182, 304] on div at bounding box center [224, 208] width 448 height 417
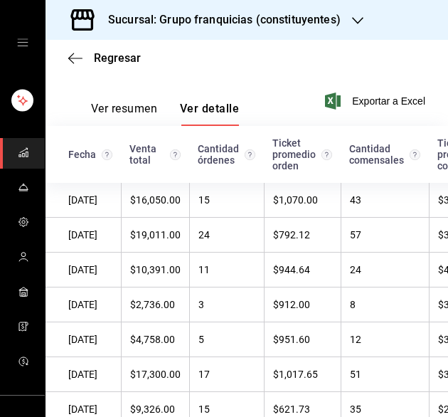
scroll to position [265, 0]
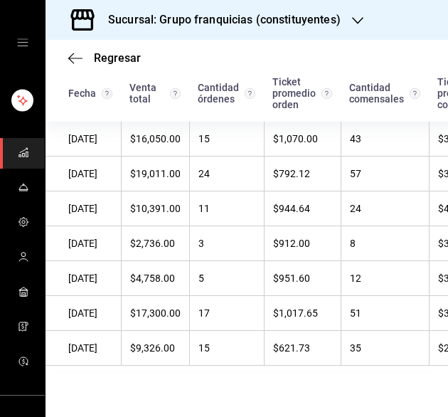
click at [323, 29] on div "Sucursal: Grupo franquicias (constituyentes)" at bounding box center [213, 20] width 312 height 40
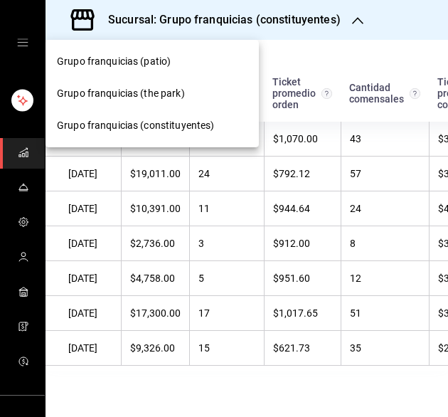
click at [210, 102] on div "Grupo franquicias (the park)" at bounding box center [152, 94] width 213 height 32
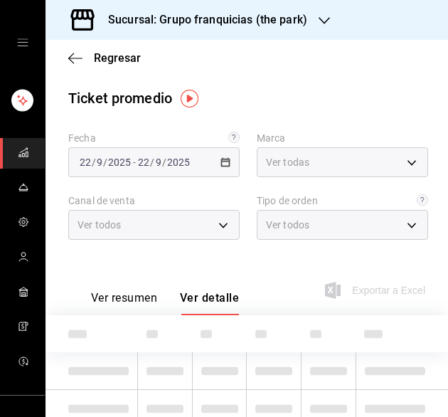
type input "51b0612d-0bc9-4dd2-8441-39dfe55025e1"
type input "PARROT"
type input "7a84c13e-6cf7-4ffe-bb4f-6c105142f344,435704cc-29ee-4c6e-bfda-3346f965b59d,0bf08…"
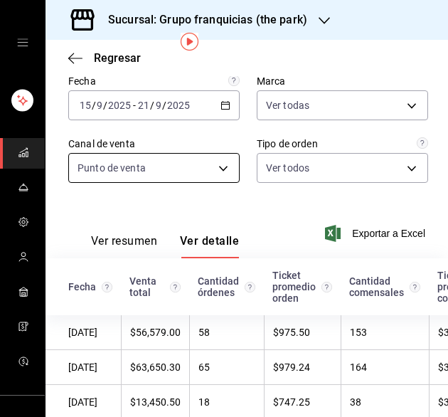
scroll to position [0, 0]
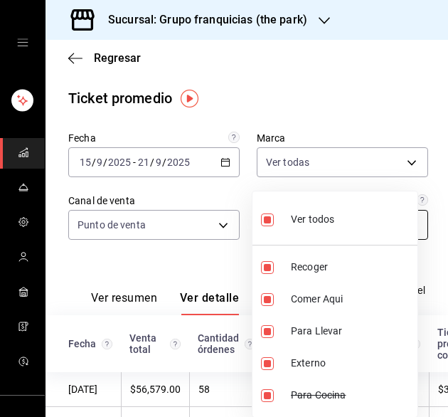
click at [311, 225] on body "Sucursal: Grupo franquicias (the park) Regresar Ticket promedio Fecha [DATE] [D…" at bounding box center [224, 208] width 448 height 417
click at [265, 225] on input "checkbox" at bounding box center [267, 219] width 13 height 13
checkbox input "false"
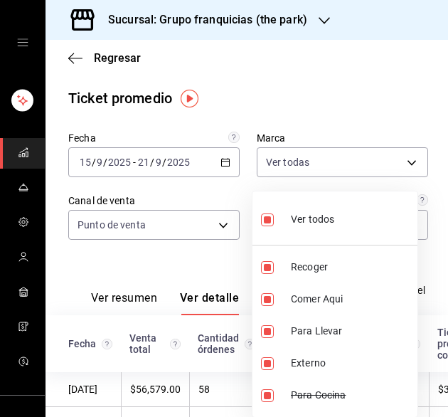
checkbox input "false"
click at [263, 294] on input "checkbox" at bounding box center [267, 299] width 13 height 13
checkbox input "true"
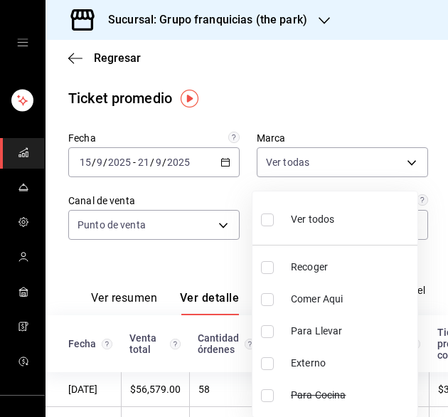
type input "435704cc-29ee-4c6e-bfda-3346f965b59d"
click at [202, 277] on div at bounding box center [224, 208] width 448 height 417
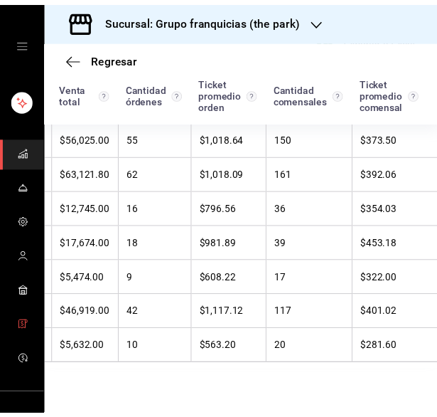
scroll to position [110, 0]
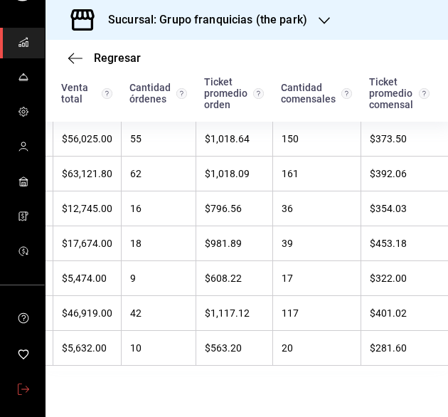
click at [21, 396] on span "mailbox folders" at bounding box center [23, 389] width 11 height 19
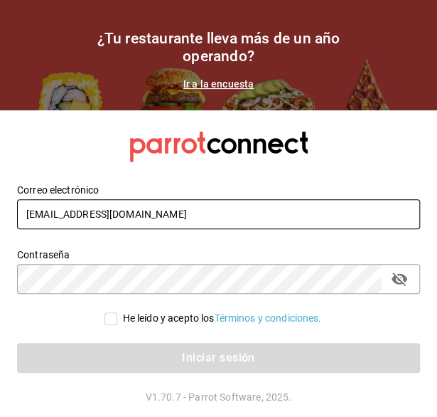
click at [169, 220] on input "[EMAIL_ADDRESS][DOMAIN_NAME]" at bounding box center [218, 214] width 403 height 30
type input "[EMAIL_ADDRESS][DOMAIN_NAME]"
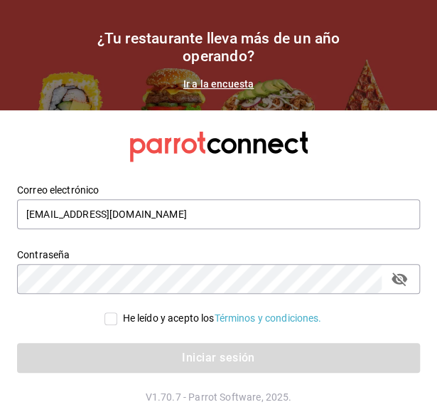
click at [106, 314] on input "He leído y acepto los Términos y condiciones." at bounding box center [111, 318] width 13 height 13
checkbox input "true"
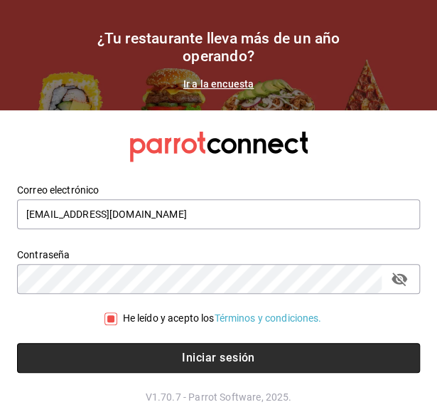
click at [112, 358] on button "Iniciar sesión" at bounding box center [218, 358] width 403 height 30
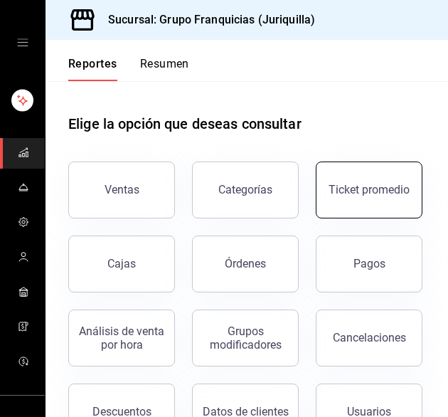
click at [316, 218] on button "Ticket promedio" at bounding box center [369, 189] width 107 height 57
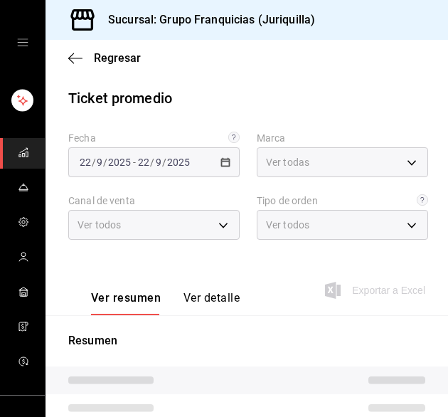
type input "88d326e4-5cdb-490d-b8d0-939c8bd2176f"
type input "PARROT,UBER_EATS,RAPPI,DIDI_FOOD,ONLINE"
type input "864230fb-502d-4fb5-9ff4-59c685831151,c6c6bd75-090a-43dd-98a6-a68d03dd8b3d,EXTER…"
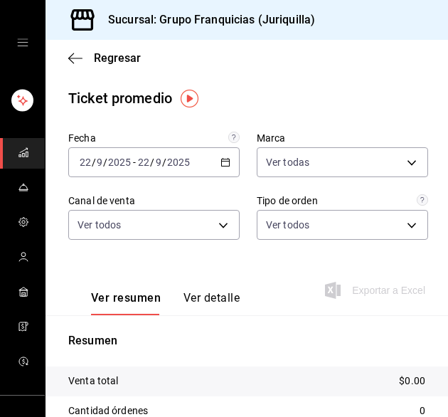
click at [226, 171] on div "[DATE] [DATE] - [DATE] [DATE]" at bounding box center [153, 162] width 171 height 30
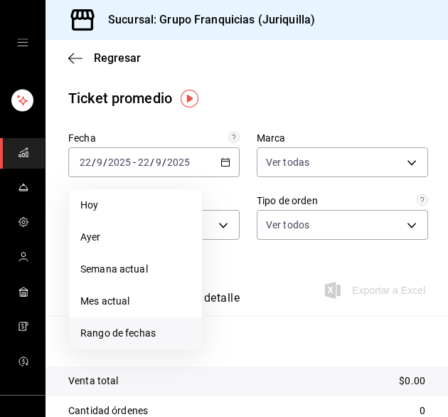
click at [165, 339] on span "Rango de fechas" at bounding box center [135, 333] width 110 height 15
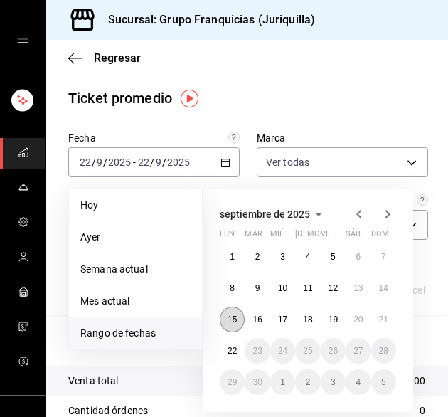
click at [230, 317] on abbr "15" at bounding box center [232, 319] width 9 height 10
click at [380, 322] on abbr "21" at bounding box center [383, 319] width 9 height 10
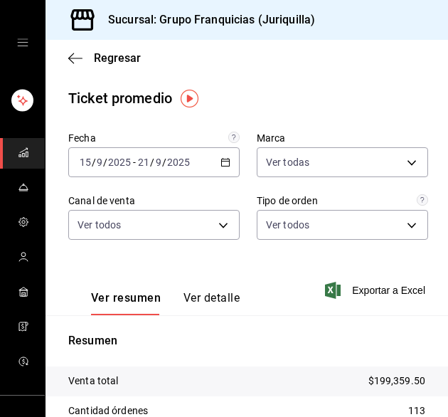
click at [206, 296] on button "Ver detalle" at bounding box center [211, 303] width 56 height 24
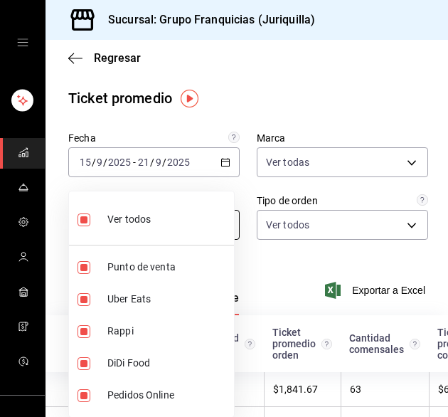
click at [214, 223] on body "Sucursal: Grupo Franquicias (Juriquilla) Regresar Ticket promedio Fecha 2025-09…" at bounding box center [224, 208] width 448 height 417
click at [81, 225] on input "checkbox" at bounding box center [84, 219] width 13 height 13
checkbox input "false"
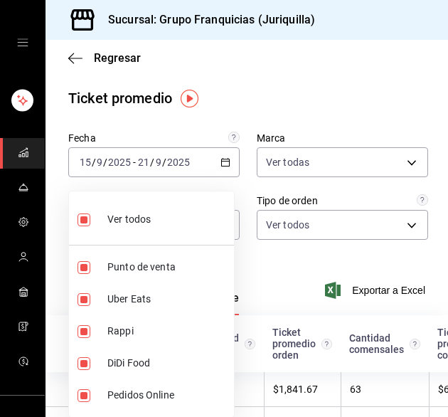
checkbox input "false"
click at [82, 265] on input "checkbox" at bounding box center [84, 267] width 13 height 13
checkbox input "true"
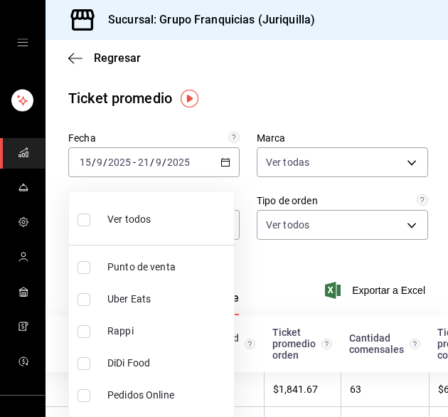
type input "PARROT"
click at [329, 230] on div at bounding box center [224, 208] width 448 height 417
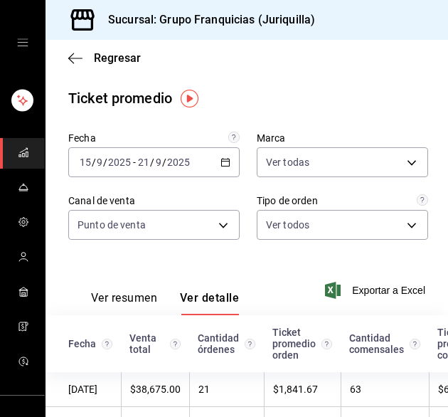
click at [329, 230] on div at bounding box center [224, 208] width 448 height 417
click at [317, 228] on body "Sucursal: Grupo Franquicias (Juriquilla) Regresar Ticket promedio Fecha 2025-09…" at bounding box center [224, 208] width 448 height 417
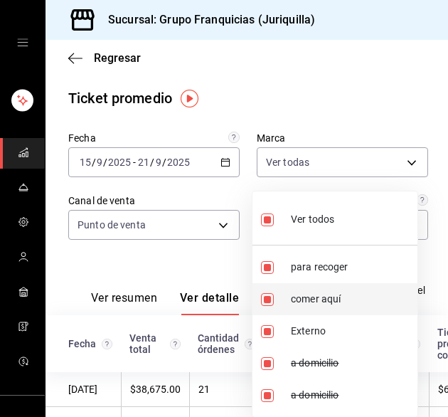
click at [267, 297] on input "checkbox" at bounding box center [267, 299] width 13 height 13
checkbox input "false"
type input "864230fb-502d-4fb5-9ff4-59c685831151,EXTERNAL,0627345b-eb99-4283-8a99-13bb33d59…"
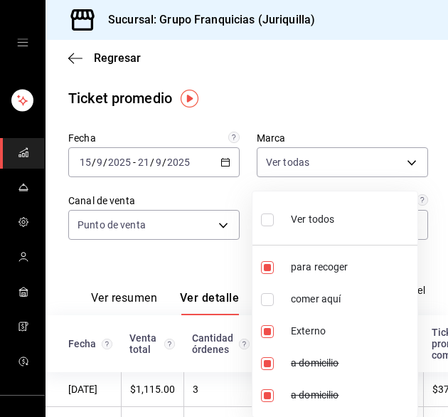
click at [267, 221] on input "checkbox" at bounding box center [267, 219] width 13 height 13
checkbox input "true"
type input "864230fb-502d-4fb5-9ff4-59c685831151,c6c6bd75-090a-43dd-98a6-a68d03dd8b3d,EXTER…"
checkbox input "true"
click at [267, 221] on input "checkbox" at bounding box center [267, 219] width 13 height 13
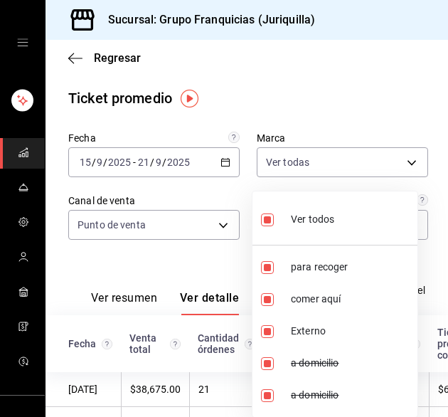
checkbox input "false"
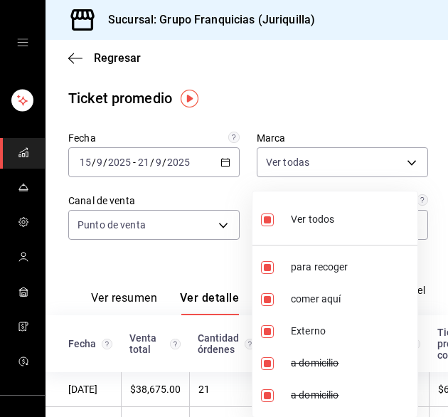
checkbox input "false"
click at [267, 303] on input "checkbox" at bounding box center [267, 299] width 13 height 13
checkbox input "true"
type input "c6c6bd75-090a-43dd-98a6-a68d03dd8b3d"
click at [214, 255] on div at bounding box center [224, 208] width 448 height 417
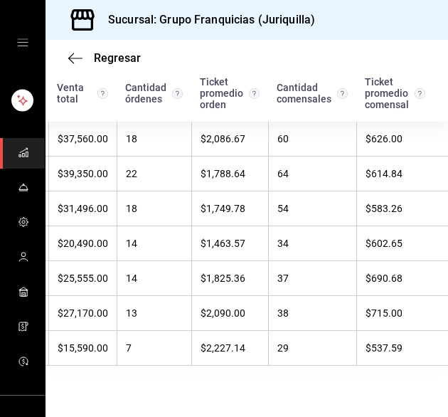
scroll to position [0, 80]
